Goal: Task Accomplishment & Management: Use online tool/utility

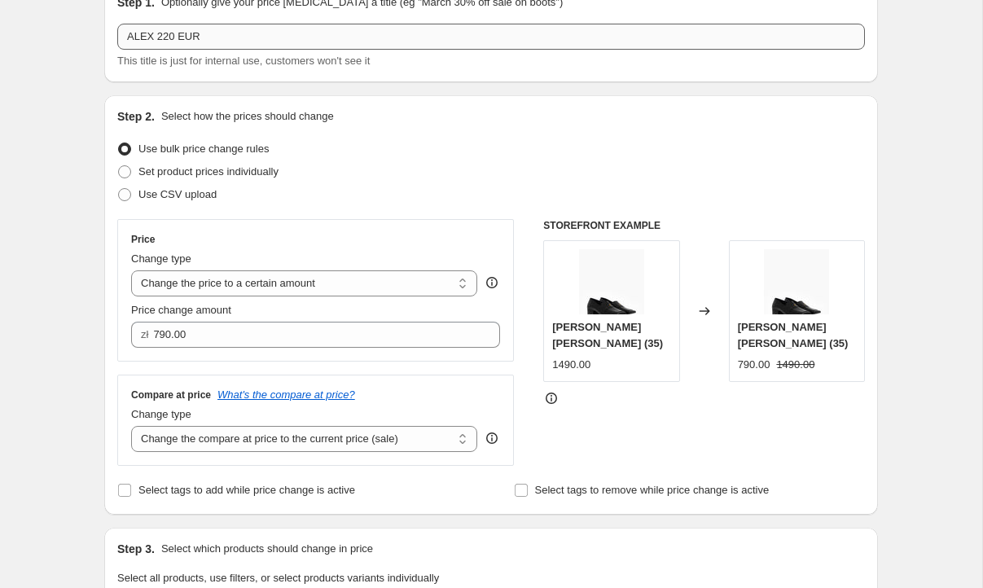
scroll to position [78, 0]
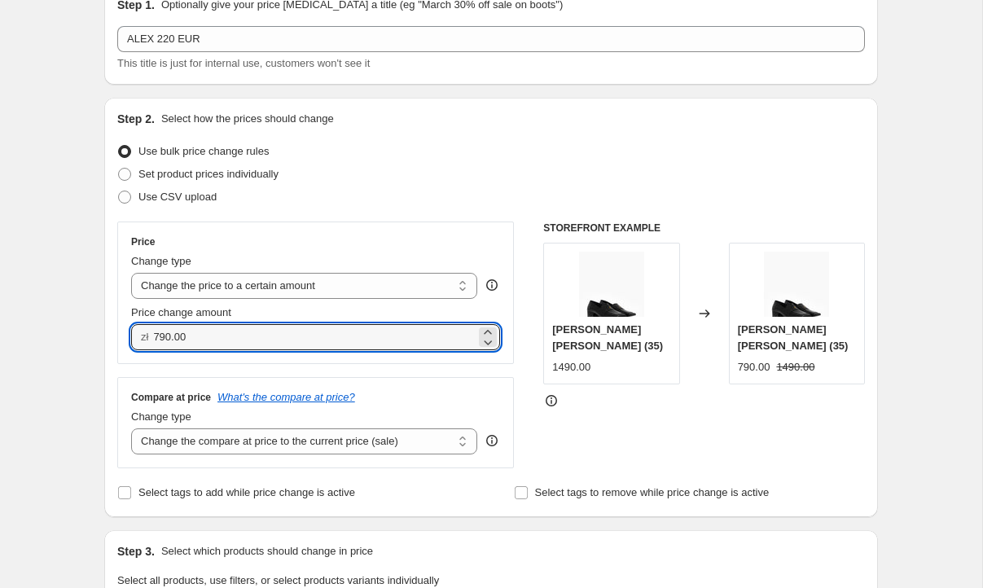
drag, startPoint x: 216, startPoint y: 335, endPoint x: 125, endPoint y: 331, distance: 90.4
click at [125, 331] on div "Price Change type Change the price to a certain amount Change the price by a ce…" at bounding box center [315, 292] width 396 height 142
type input "220.00"
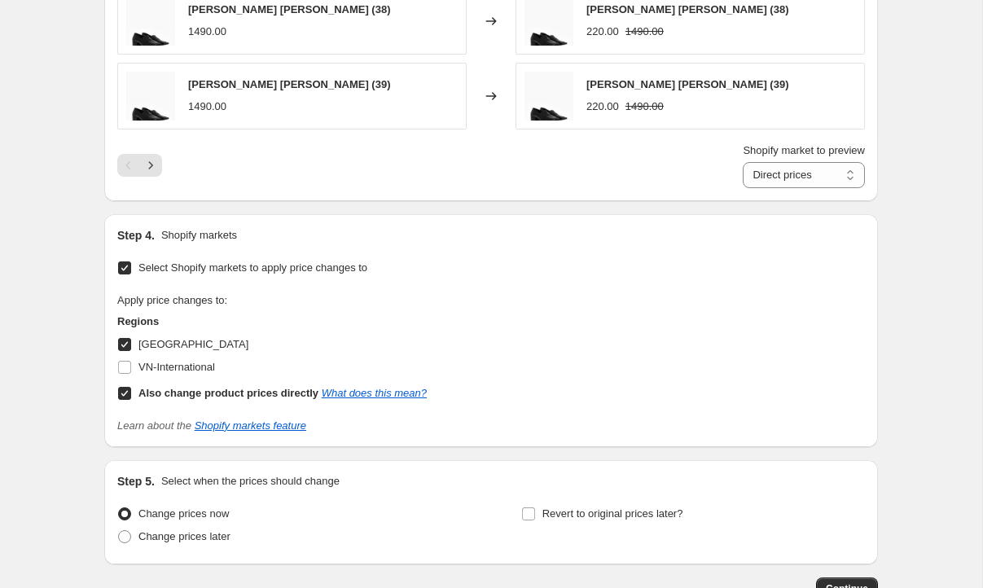
scroll to position [1098, 0]
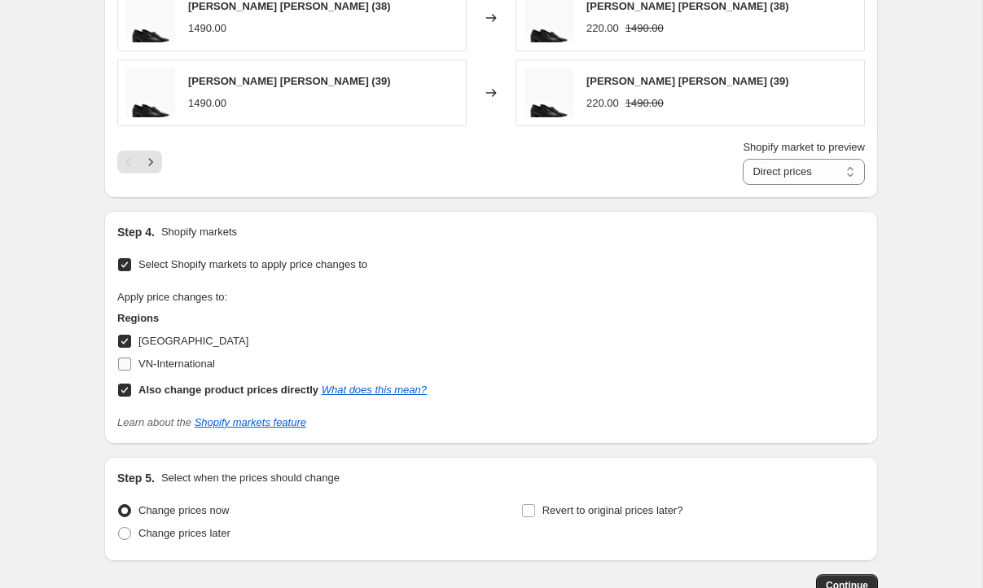
click at [123, 363] on input "VN-International" at bounding box center [124, 363] width 13 height 13
checkbox input "true"
click at [126, 340] on input "[GEOGRAPHIC_DATA]" at bounding box center [124, 341] width 13 height 13
checkbox input "false"
click at [126, 381] on label "Also change product prices directly What does this mean?" at bounding box center [271, 390] width 309 height 23
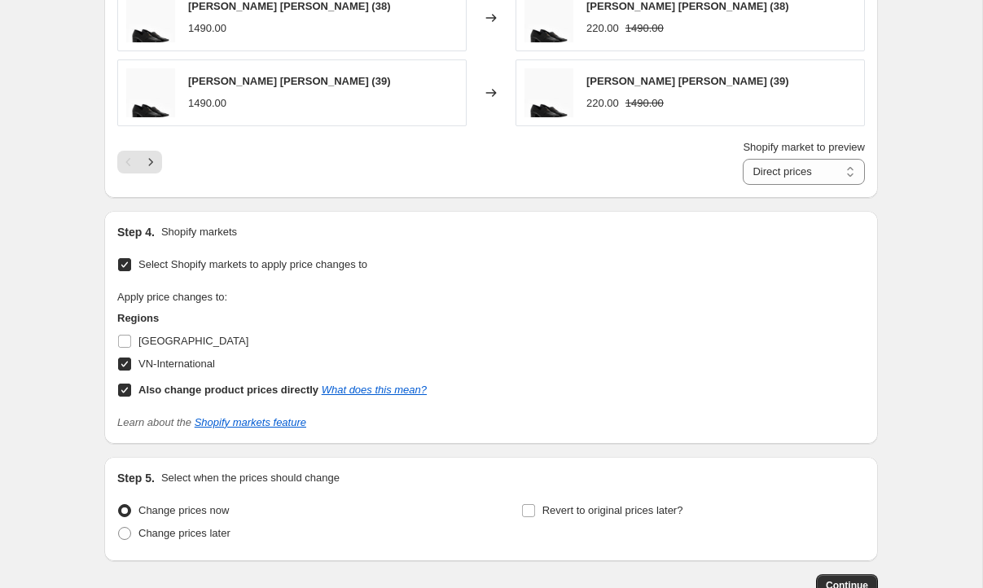
click at [126, 383] on input "Also change product prices directly What does this mean?" at bounding box center [124, 389] width 13 height 13
checkbox input "false"
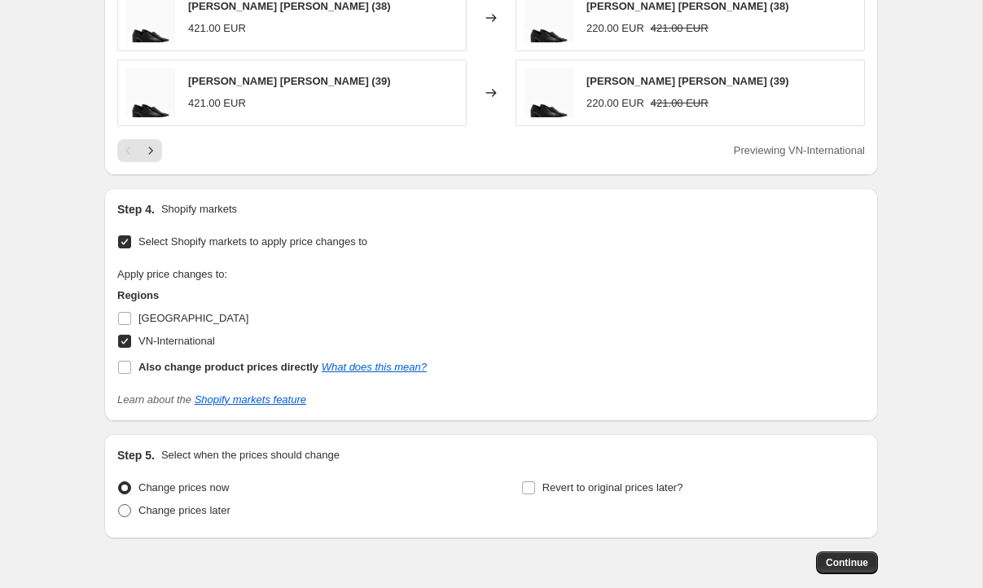
click at [129, 508] on span at bounding box center [124, 510] width 13 height 13
click at [119, 505] on input "Change prices later" at bounding box center [118, 504] width 1 height 1
radio input "true"
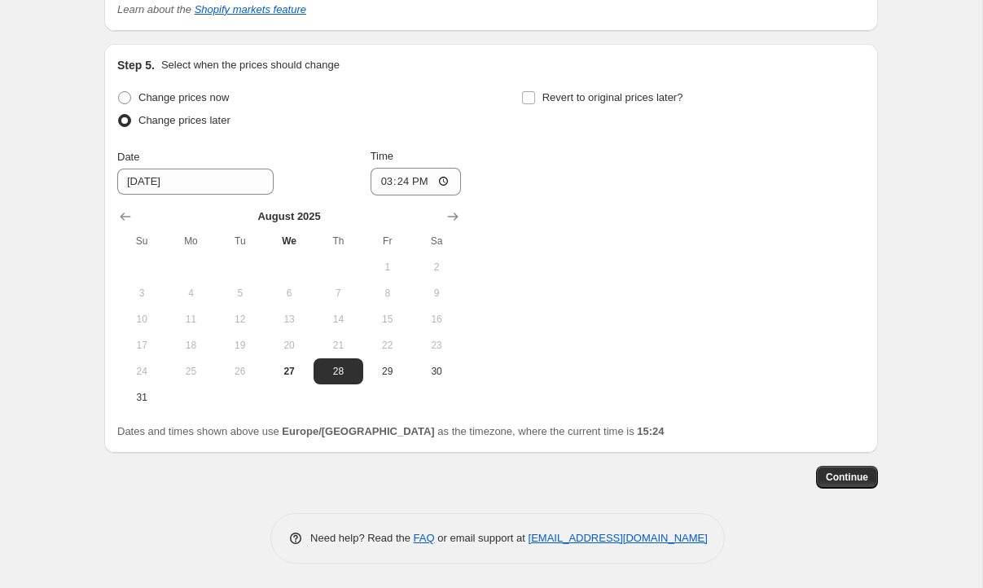
scroll to position [1490, 0]
click at [388, 372] on span "29" at bounding box center [388, 371] width 36 height 13
type input "[DATE]"
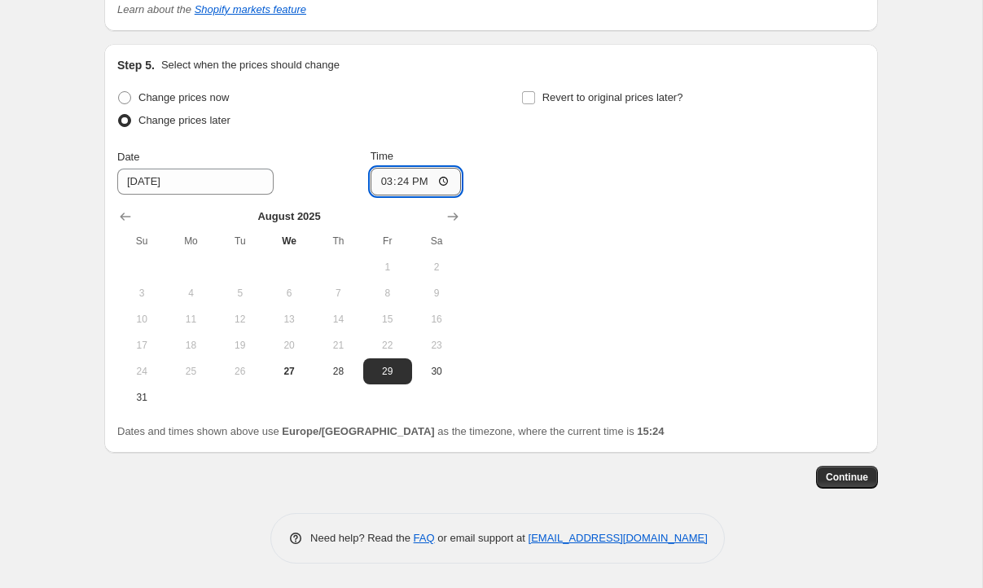
click at [421, 184] on input "15:24" at bounding box center [415, 182] width 91 height 28
type input "06:55"
click at [633, 170] on div "Change prices now Change prices later Date [DATE] Time 06:55 [DATE] Su Mo Tu We…" at bounding box center [490, 248] width 747 height 324
click at [849, 476] on span "Continue" at bounding box center [846, 476] width 42 height 13
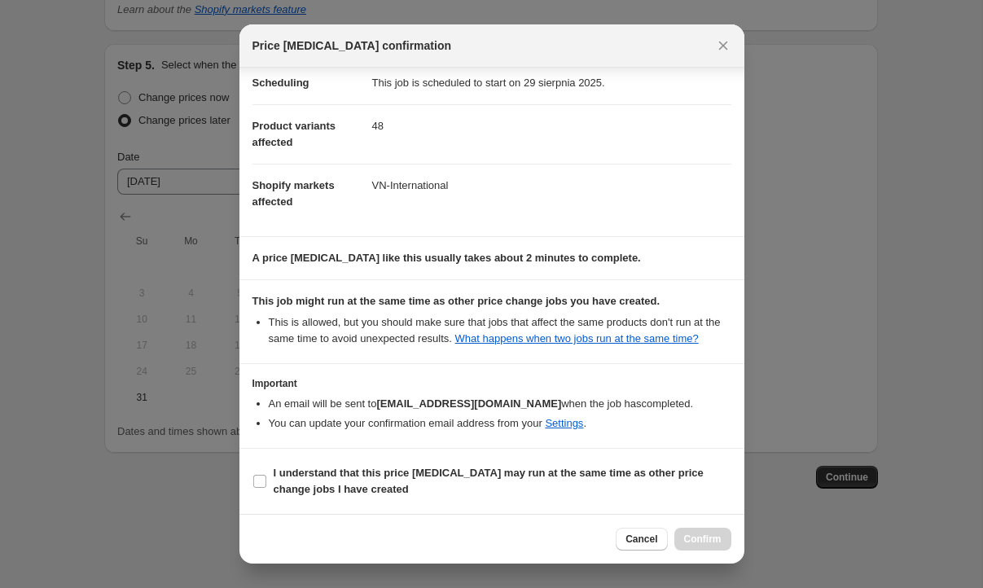
scroll to position [154, 0]
click at [259, 483] on input "I understand that this price [MEDICAL_DATA] may run at the same time as other p…" at bounding box center [259, 481] width 13 height 13
checkbox input "true"
click at [699, 540] on span "Confirm" at bounding box center [702, 538] width 37 height 13
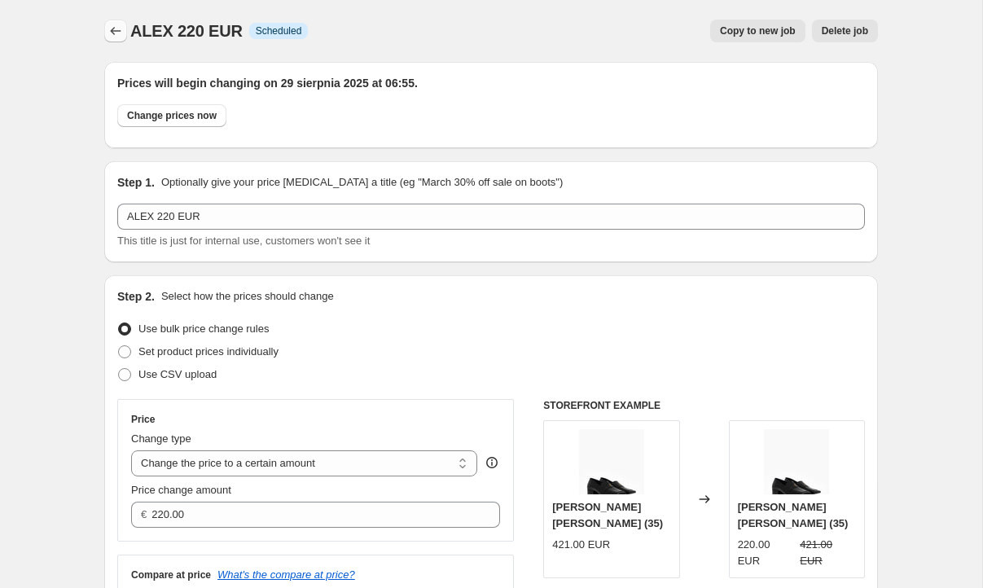
click at [116, 35] on icon "Price change jobs" at bounding box center [115, 31] width 16 height 16
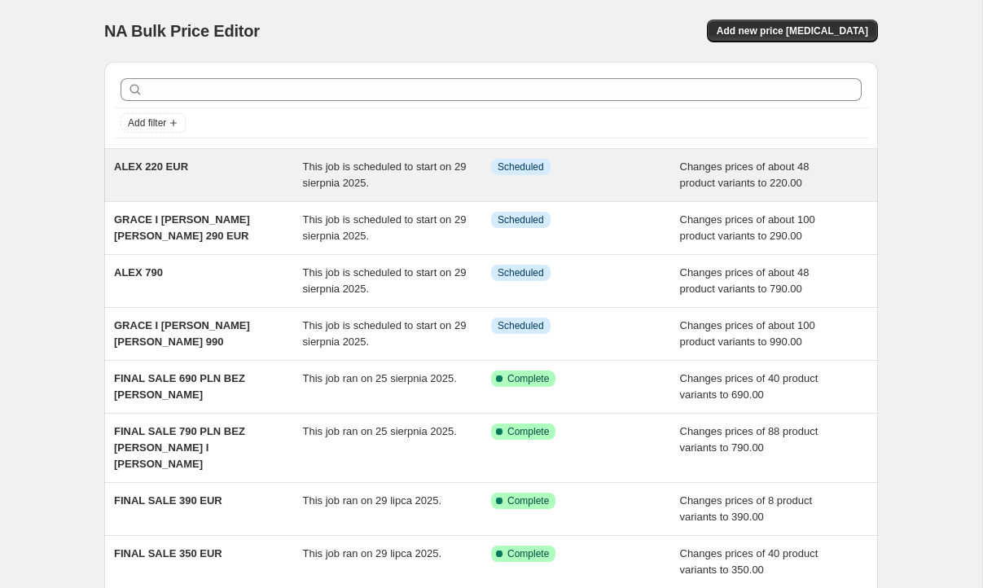
click at [381, 183] on span "This job is scheduled to start on 29 sierpnia 2025." at bounding box center [385, 174] width 164 height 28
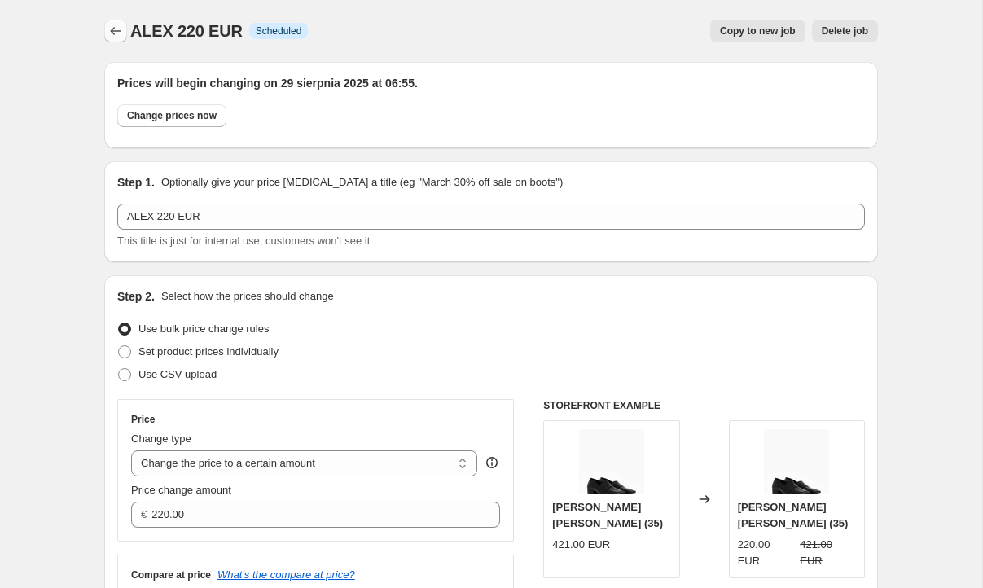
click at [112, 36] on icon "Price change jobs" at bounding box center [115, 31] width 16 height 16
